Goal: Information Seeking & Learning: Learn about a topic

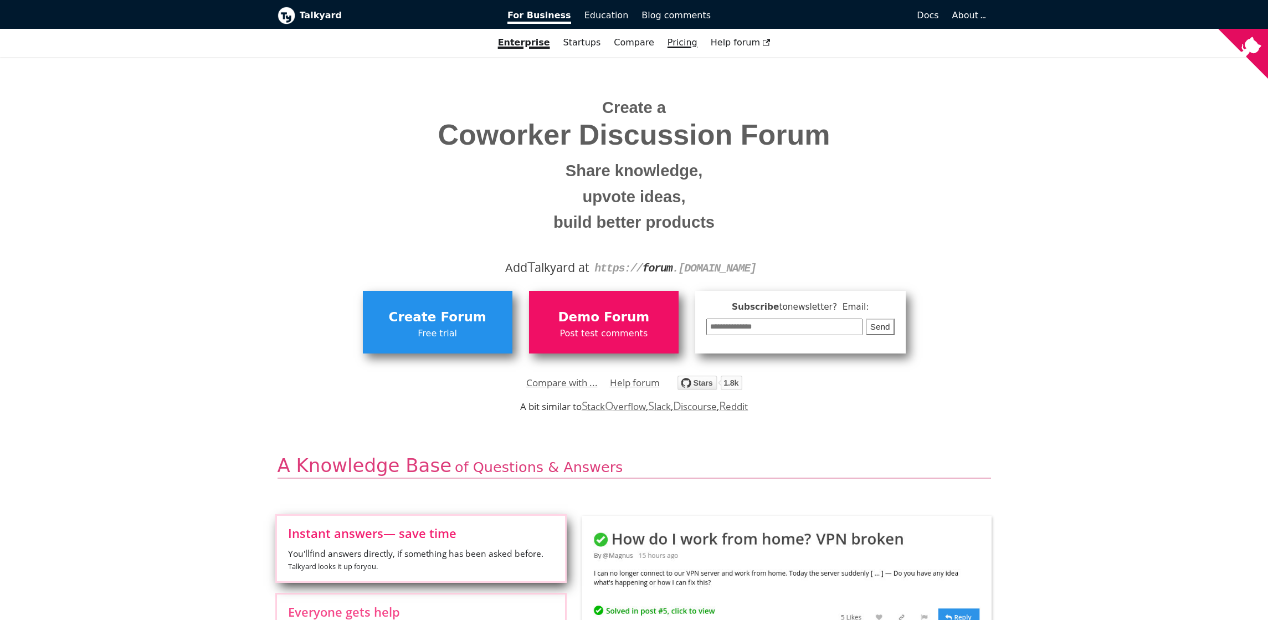
click at [686, 47] on link "Pricing" at bounding box center [682, 42] width 43 height 19
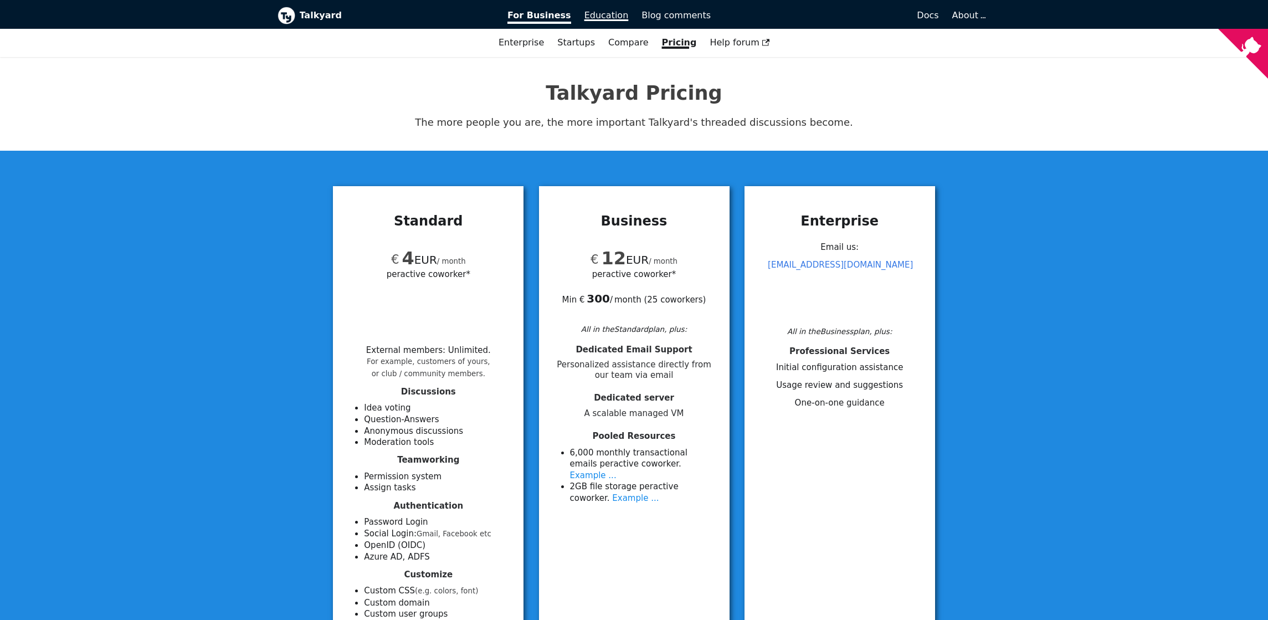
click at [601, 23] on link "Education" at bounding box center [607, 15] width 58 height 19
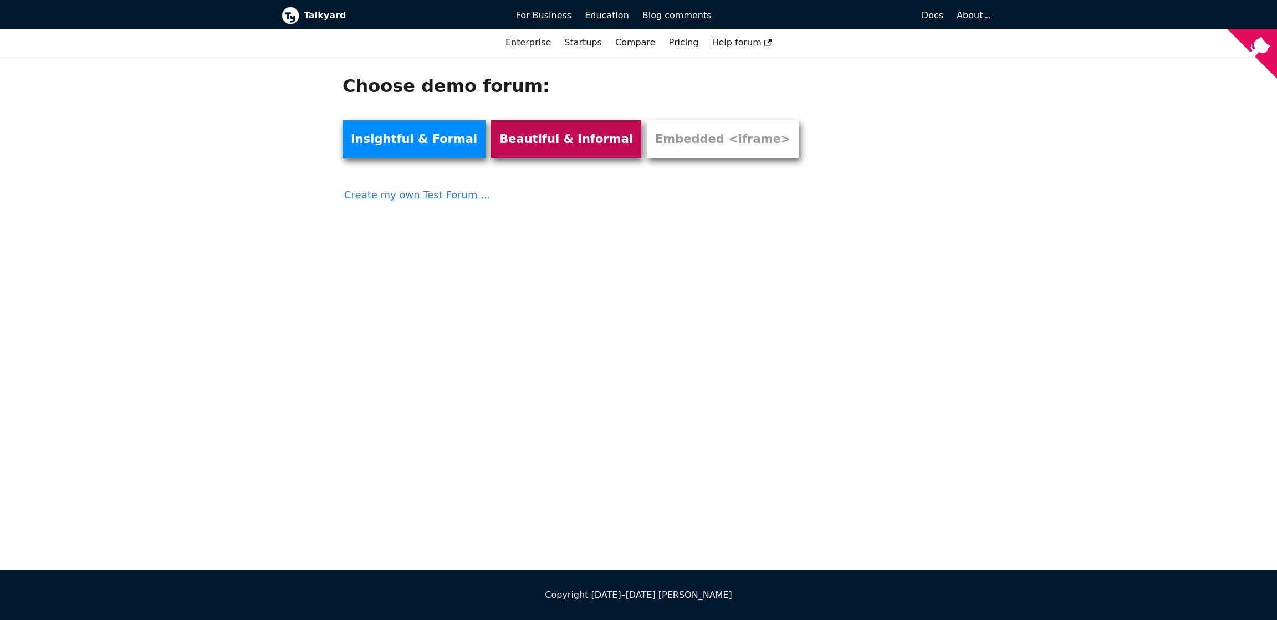
click at [506, 141] on link "Beautiful & Informal" at bounding box center [566, 139] width 150 height 38
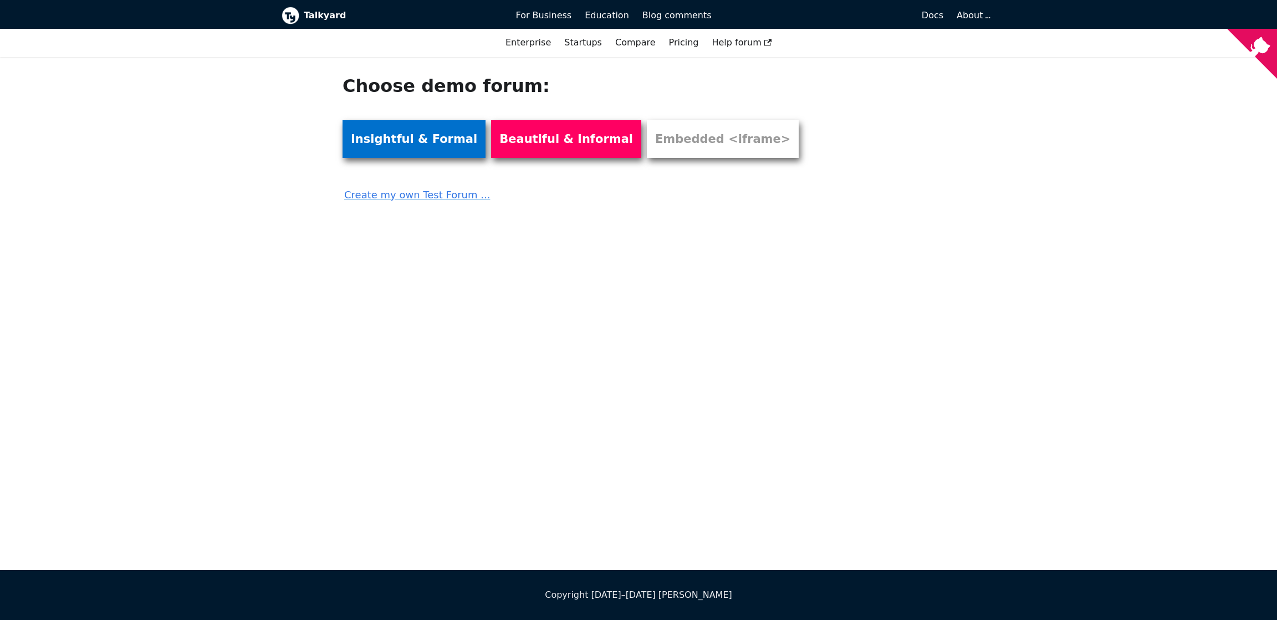
click at [400, 139] on link "Insightful & Formal" at bounding box center [413, 139] width 143 height 38
